Goal: Task Accomplishment & Management: Manage account settings

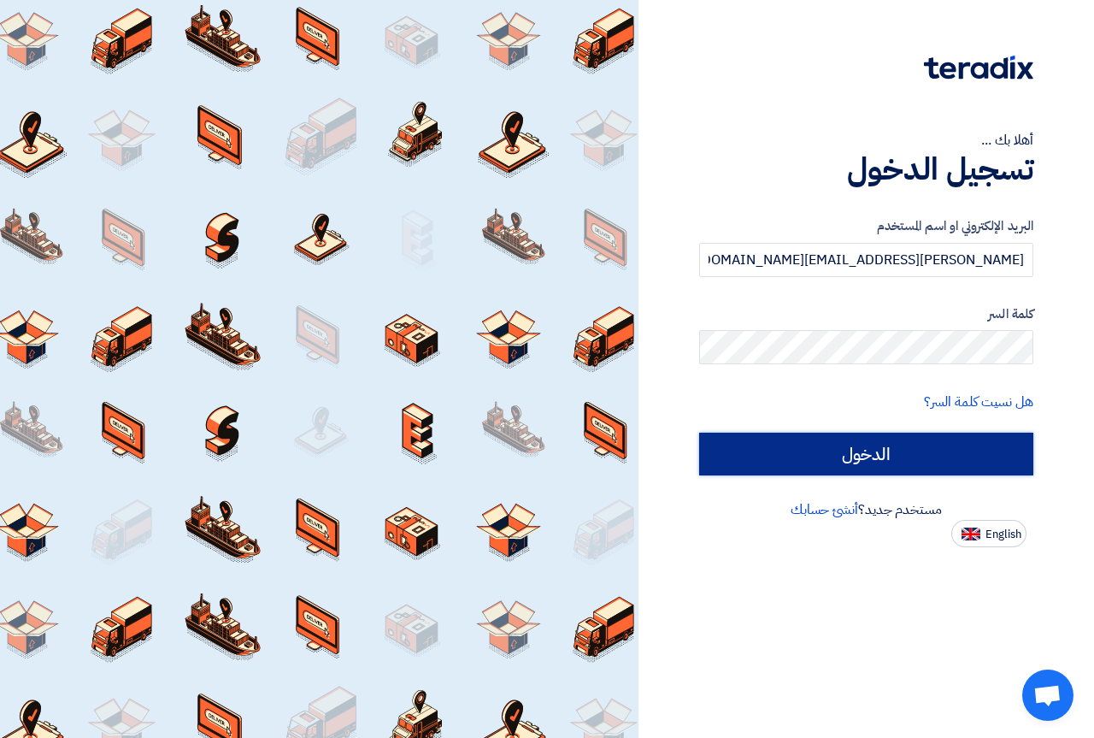
click at [774, 462] on input "الدخول" at bounding box center [866, 454] width 334 height 43
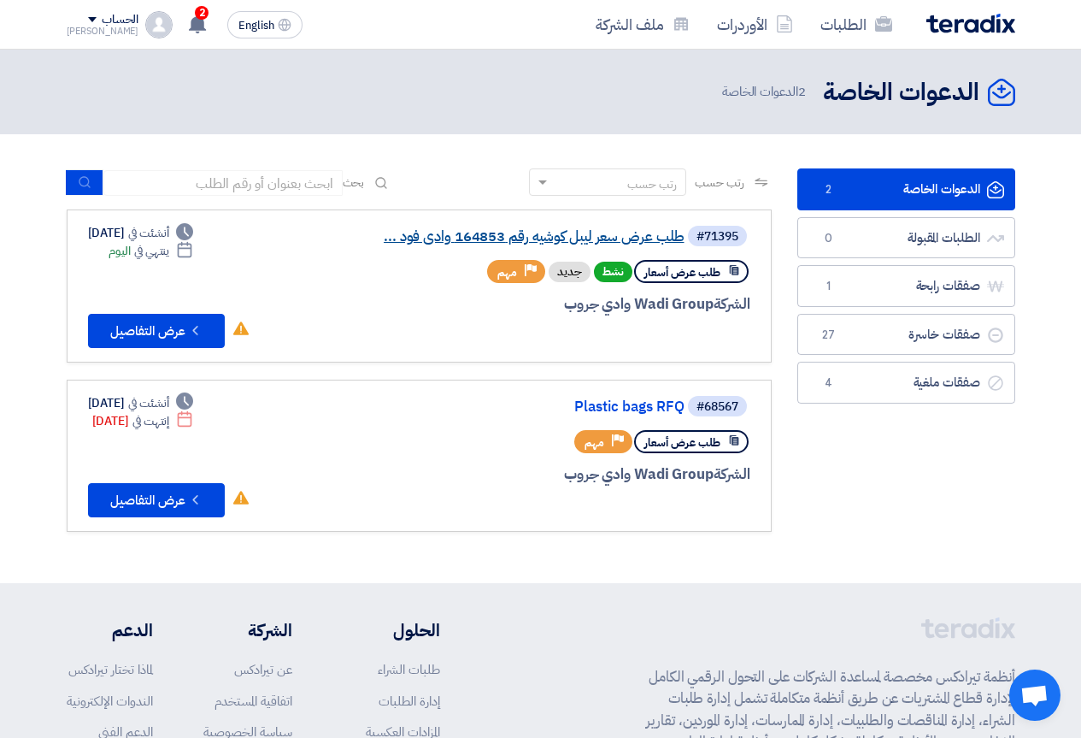
click at [477, 231] on link "طلب عرض سعر ليبل كوشيه رقم 164853 وادى فود ..." at bounding box center [514, 236] width 342 height 15
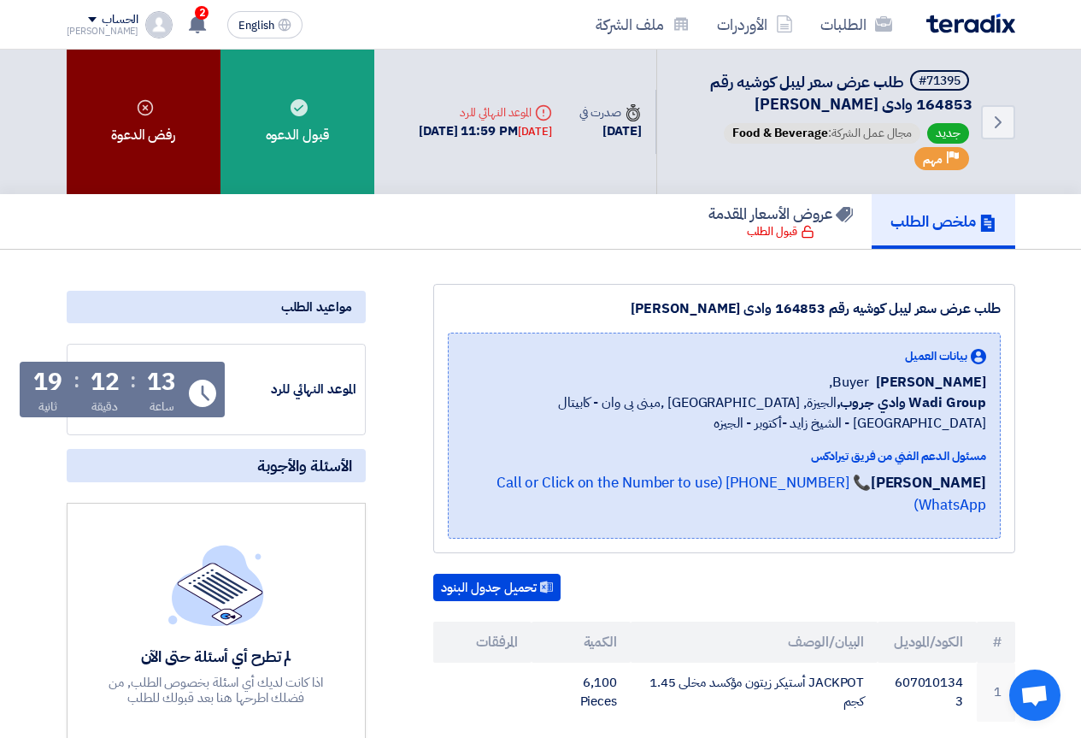
click at [132, 109] on div "رفض الدعوة" at bounding box center [144, 122] width 154 height 144
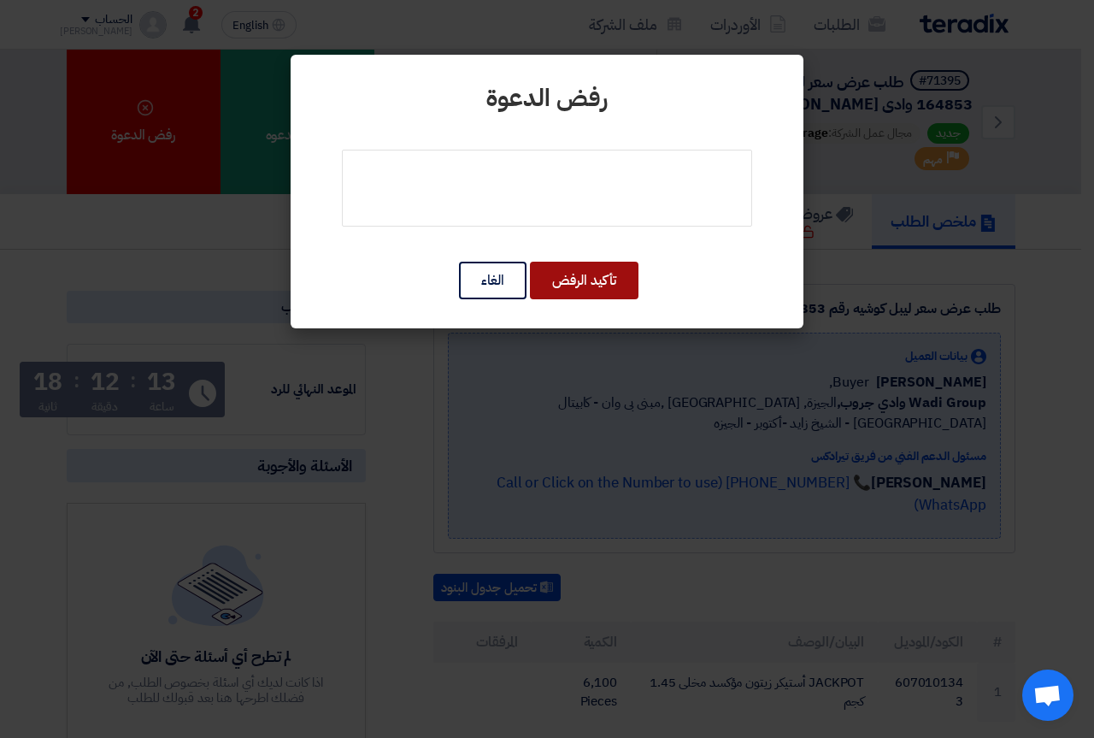
click at [580, 271] on button "تأكيد الرفض" at bounding box center [584, 281] width 109 height 38
